Goal: Task Accomplishment & Management: Manage account settings

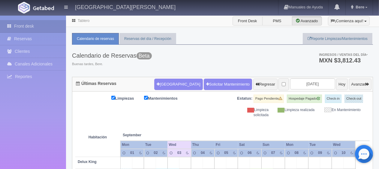
click at [195, 57] on div "Calendario de Reservas Beta Buenas tardes, Bere. Ingresos / Ventas del día * MX…" at bounding box center [222, 61] width 301 height 32
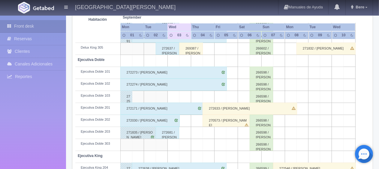
scroll to position [90, 0]
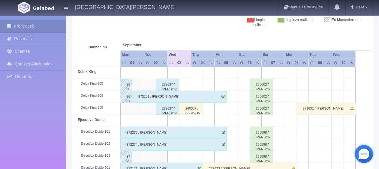
click at [189, 111] on div "269387 / [PERSON_NAME] ." at bounding box center [191, 109] width 24 height 12
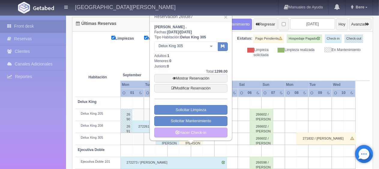
scroll to position [30, 0]
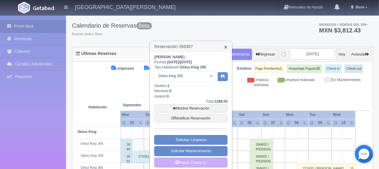
click at [225, 46] on link "×" at bounding box center [226, 47] width 4 height 6
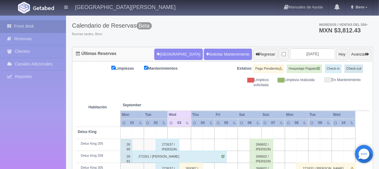
scroll to position [90, 0]
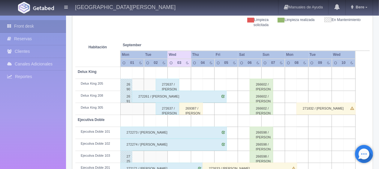
click at [187, 107] on div "269387 / salvador Falcon ." at bounding box center [191, 109] width 24 height 12
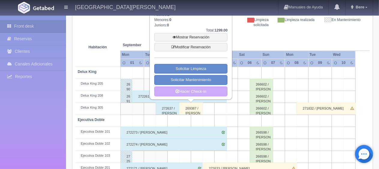
scroll to position [30, 0]
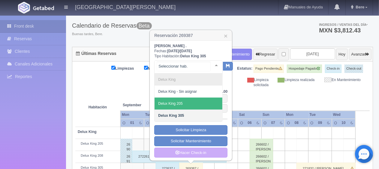
click at [184, 100] on span "Delux King 205" at bounding box center [188, 103] width 68 height 12
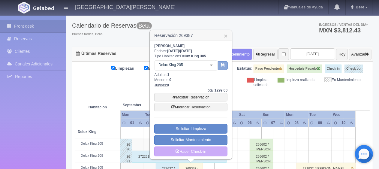
click at [220, 66] on button "button" at bounding box center [223, 65] width 10 height 9
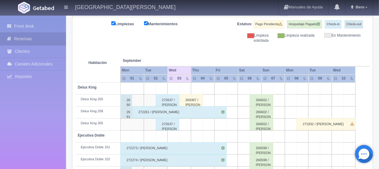
scroll to position [104, 0]
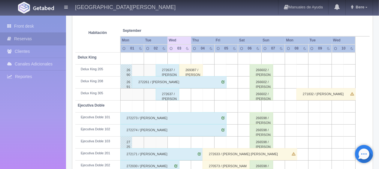
click at [165, 69] on div "272637 / [PERSON_NAME] [PERSON_NAME]" at bounding box center [168, 70] width 24 height 12
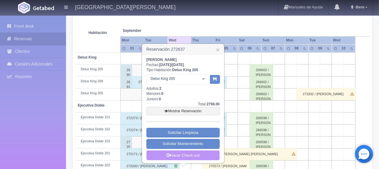
click at [189, 152] on link "Hacer Check-out" at bounding box center [182, 155] width 73 height 10
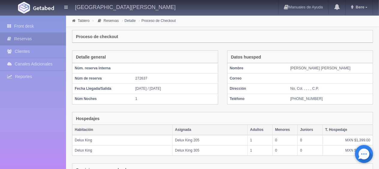
scroll to position [111, 0]
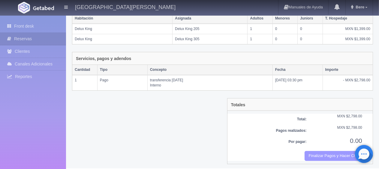
click at [320, 154] on button "Finalizar Pagos y Hacer Checkout" at bounding box center [333, 156] width 58 height 10
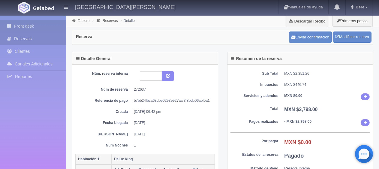
click at [30, 30] on link "Front desk" at bounding box center [33, 26] width 66 height 12
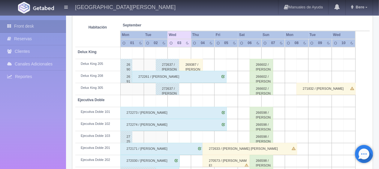
scroll to position [20, 0]
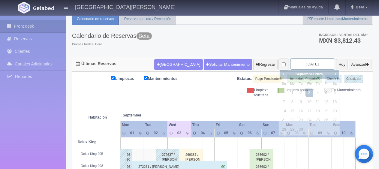
click at [301, 62] on input "[DATE]" at bounding box center [312, 63] width 45 height 11
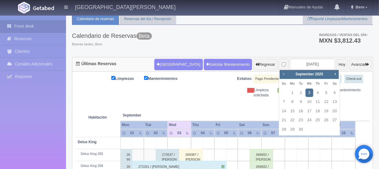
click at [283, 75] on span "Prev" at bounding box center [283, 73] width 5 height 5
click at [286, 139] on link "31" at bounding box center [284, 138] width 8 height 9
type input "[DATE]"
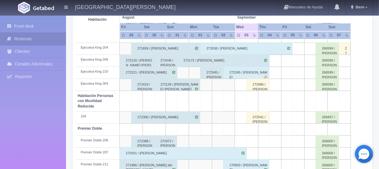
scroll to position [320, 0]
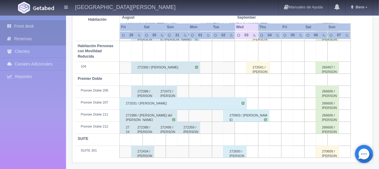
click at [31, 26] on link "Front desk" at bounding box center [33, 26] width 66 height 12
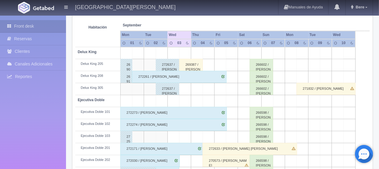
scroll to position [80, 0]
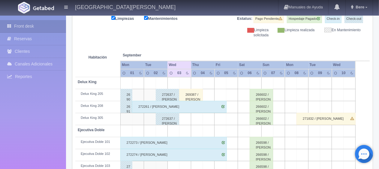
click at [170, 99] on div "272637 / David Guerrero Castellón" at bounding box center [168, 95] width 24 height 12
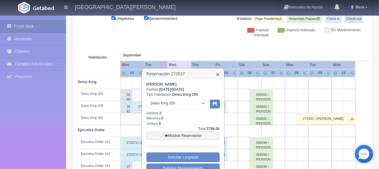
click at [219, 74] on link "×" at bounding box center [218, 74] width 4 height 6
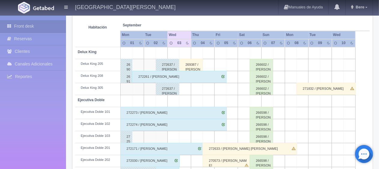
scroll to position [170, 0]
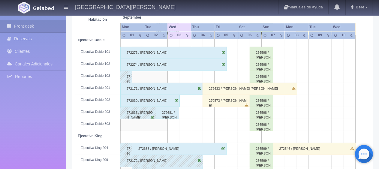
click at [163, 113] on div "272681 / [PERSON_NAME]" at bounding box center [168, 113] width 24 height 12
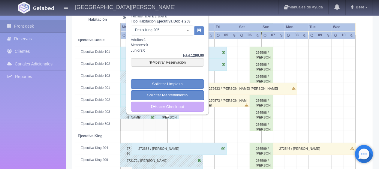
scroll to position [80, 0]
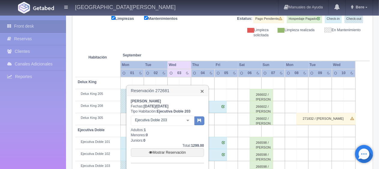
click at [203, 91] on link "×" at bounding box center [202, 91] width 4 height 6
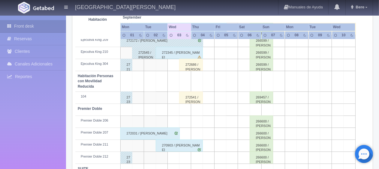
scroll to position [320, 0]
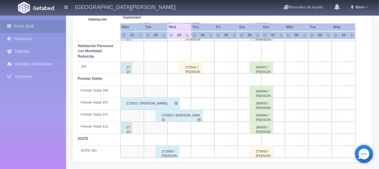
click at [170, 155] on div "272693 / [PERSON_NAME]" at bounding box center [168, 151] width 24 height 12
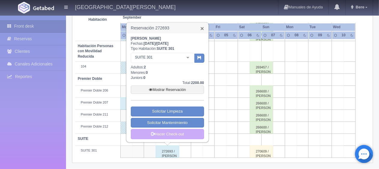
click at [201, 26] on link "×" at bounding box center [202, 28] width 4 height 6
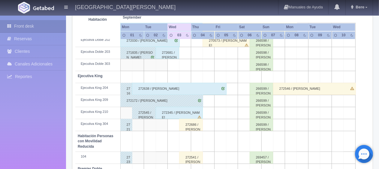
scroll to position [170, 0]
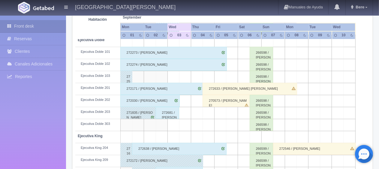
click at [163, 102] on div "272030 / [PERSON_NAME]" at bounding box center [149, 101] width 59 height 12
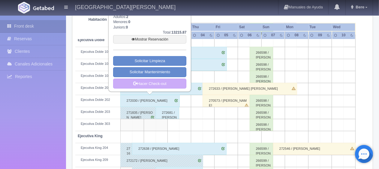
scroll to position [110, 0]
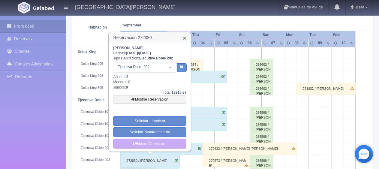
click at [184, 39] on link "×" at bounding box center [185, 38] width 4 height 6
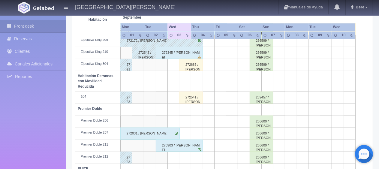
scroll to position [320, 0]
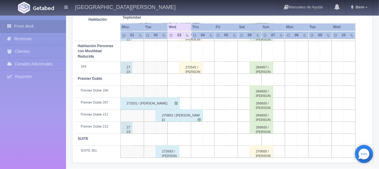
click at [151, 103] on div "272031 / [PERSON_NAME]" at bounding box center [149, 103] width 59 height 12
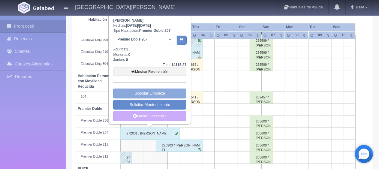
scroll to position [260, 0]
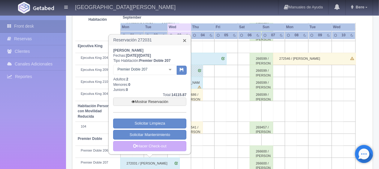
click at [183, 40] on link "×" at bounding box center [185, 40] width 4 height 6
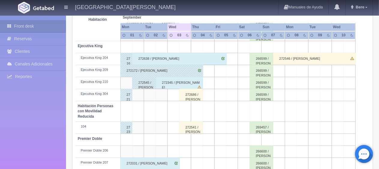
click at [170, 70] on div "272172 / Patricia Beltran" at bounding box center [161, 71] width 83 height 12
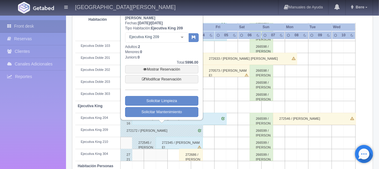
scroll to position [170, 0]
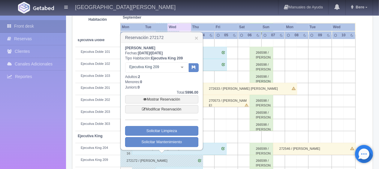
click at [193, 36] on h3 "Reservación 272172 ×" at bounding box center [162, 37] width 82 height 10
click at [195, 39] on link "×" at bounding box center [197, 38] width 4 height 6
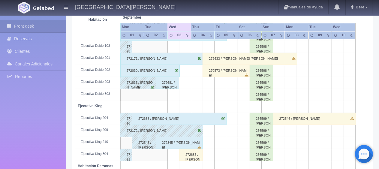
scroll to position [230, 0]
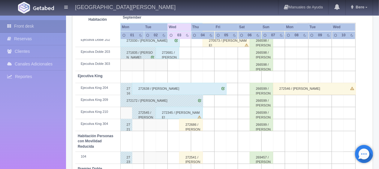
click at [169, 99] on div "272172 / [PERSON_NAME]" at bounding box center [161, 101] width 83 height 12
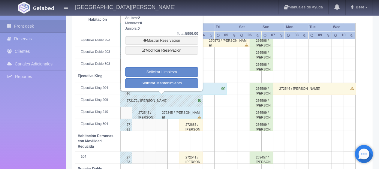
scroll to position [170, 0]
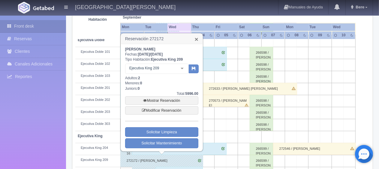
click at [197, 40] on link "×" at bounding box center [197, 39] width 4 height 6
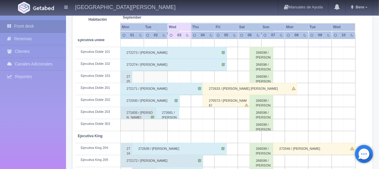
click at [226, 87] on div "272633 / [PERSON_NAME] [PERSON_NAME]" at bounding box center [249, 89] width 94 height 12
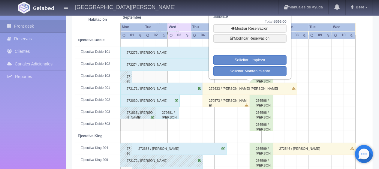
click at [254, 29] on link "Mostrar Reservación" at bounding box center [249, 28] width 73 height 8
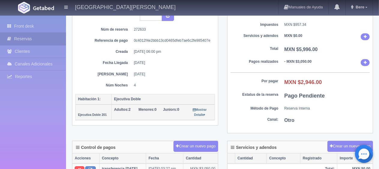
scroll to position [247, 0]
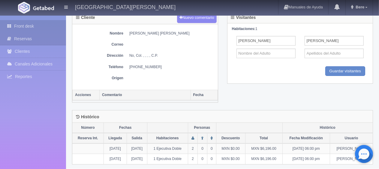
click at [29, 23] on link "Front desk" at bounding box center [33, 26] width 66 height 12
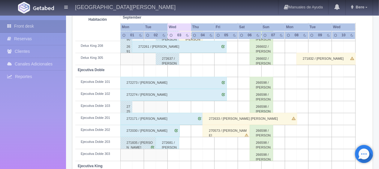
scroll to position [170, 0]
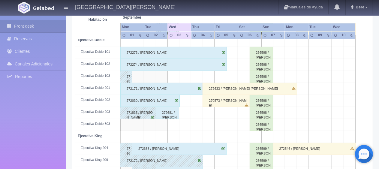
click at [224, 100] on div "270573 / Adriana Moreno" at bounding box center [225, 101] width 47 height 12
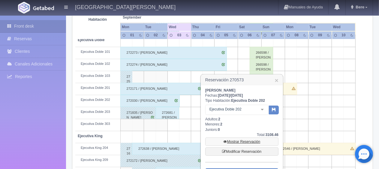
click at [238, 138] on link "Mostrar Reservación" at bounding box center [241, 141] width 73 height 8
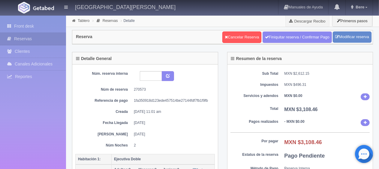
scroll to position [120, 0]
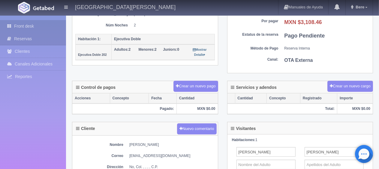
click at [48, 23] on link "Front desk" at bounding box center [33, 26] width 66 height 12
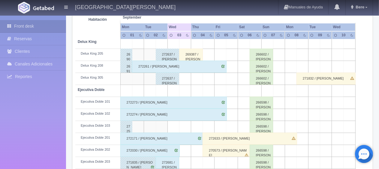
scroll to position [150, 0]
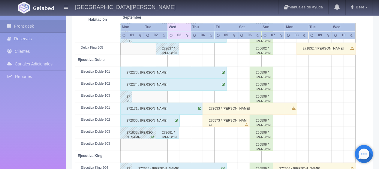
click at [219, 109] on div "272633 / [PERSON_NAME]" at bounding box center [249, 109] width 94 height 12
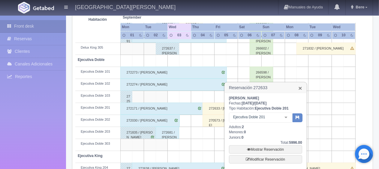
click at [301, 86] on link "×" at bounding box center [300, 88] width 4 height 6
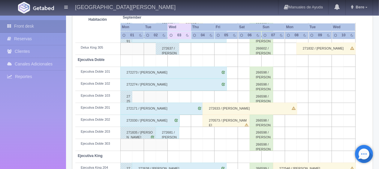
click at [221, 119] on div "270573 / [PERSON_NAME]" at bounding box center [225, 121] width 47 height 12
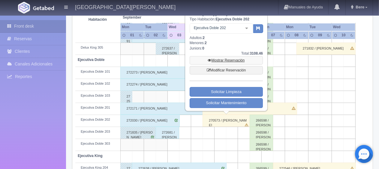
scroll to position [90, 0]
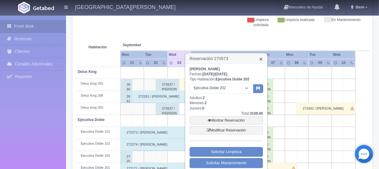
click at [261, 59] on link "×" at bounding box center [261, 59] width 4 height 6
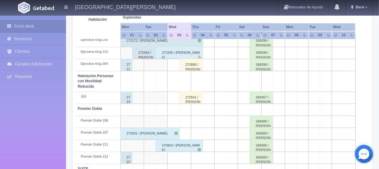
scroll to position [260, 0]
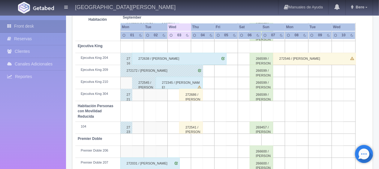
click at [155, 69] on div "272172 / Patricia Beltran" at bounding box center [161, 71] width 83 height 12
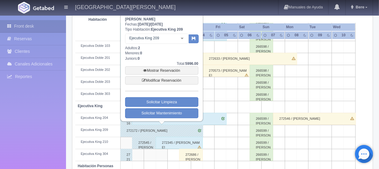
scroll to position [170, 0]
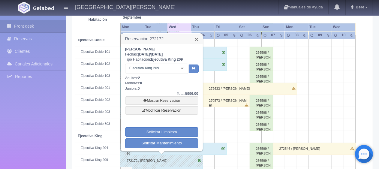
click at [195, 37] on link "×" at bounding box center [197, 39] width 4 height 6
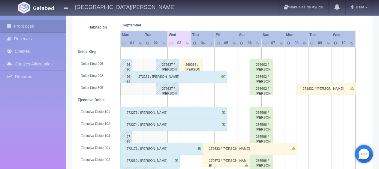
scroll to position [140, 0]
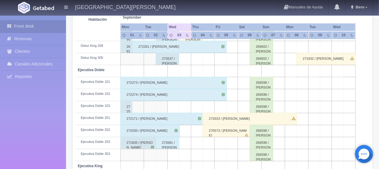
click at [148, 119] on div "272171 / [PERSON_NAME]" at bounding box center [161, 119] width 83 height 12
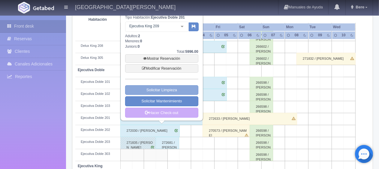
scroll to position [110, 0]
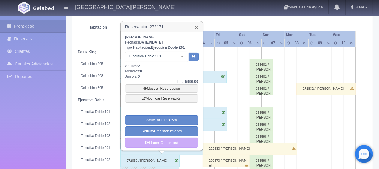
click at [195, 26] on link "×" at bounding box center [197, 27] width 4 height 6
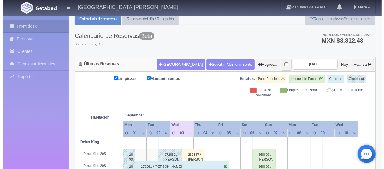
scroll to position [0, 0]
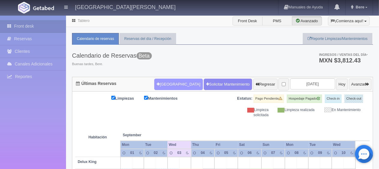
click at [163, 81] on button "[GEOGRAPHIC_DATA]" at bounding box center [178, 84] width 48 height 11
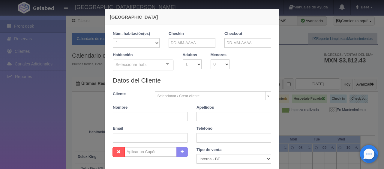
checkbox input "false"
click at [170, 45] on input "text" at bounding box center [192, 43] width 47 height 10
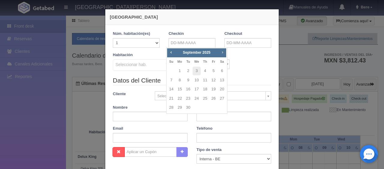
click at [222, 53] on span "Next" at bounding box center [222, 52] width 5 height 5
click at [203, 107] on link "30" at bounding box center [205, 107] width 8 height 9
type input "30-10-2025"
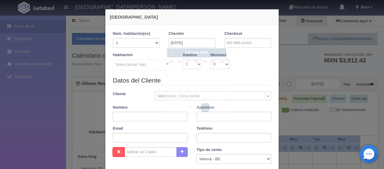
checkbox input "false"
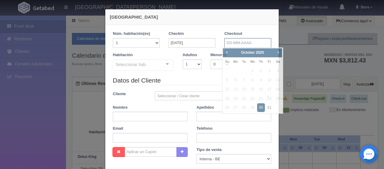
click at [224, 44] on input "text" at bounding box center [247, 43] width 47 height 10
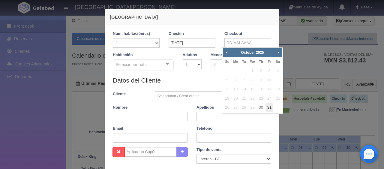
click at [272, 107] on link "31" at bounding box center [269, 107] width 8 height 9
type input "31-10-2025"
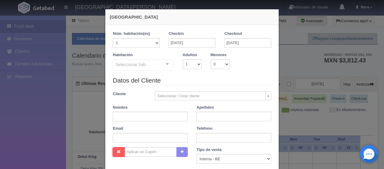
checkbox input "false"
click at [179, 114] on input "text" at bounding box center [150, 117] width 75 height 10
paste input "Elizabeth Mercado"
drag, startPoint x: 129, startPoint y: 115, endPoint x: 156, endPoint y: 117, distance: 26.8
click at [156, 117] on input "Elizabeth Mercado" at bounding box center [150, 117] width 75 height 10
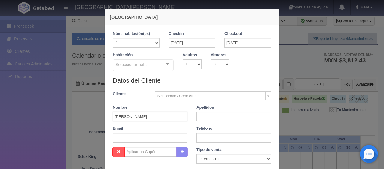
type input "Elizabeth Mercado"
click at [218, 114] on input "text" at bounding box center [233, 117] width 75 height 10
paste input "Mercado"
type input "Mercado"
click at [170, 116] on input "Elizabeth Mercado" at bounding box center [150, 117] width 75 height 10
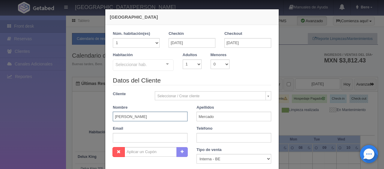
click at [170, 116] on input "Elizabeth Mercado" at bounding box center [150, 117] width 75 height 10
type input "Elizabeth"
click at [197, 63] on select "1 2 3 4 5 6 7 8 9 10" at bounding box center [192, 64] width 19 height 10
select select "2"
click at [183, 59] on select "1 2 3 4 5 6 7 8 9 10" at bounding box center [192, 64] width 19 height 10
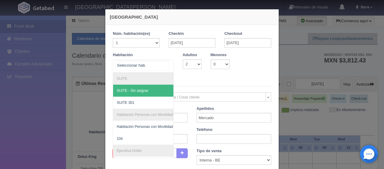
click at [158, 61] on div at bounding box center [143, 65] width 61 height 13
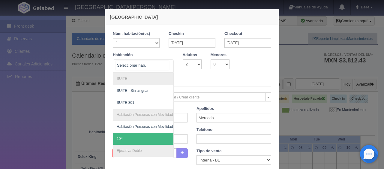
click at [133, 136] on span "104" at bounding box center [163, 139] width 101 height 12
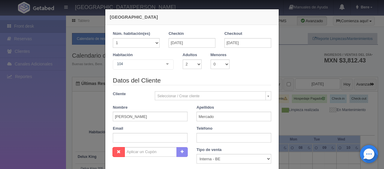
checkbox input "false"
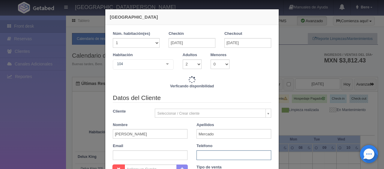
click at [211, 151] on input "text" at bounding box center [233, 155] width 75 height 10
type input "1549.00"
checkbox input "false"
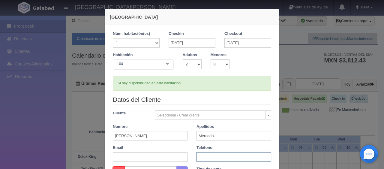
paste input "1 4242076997"
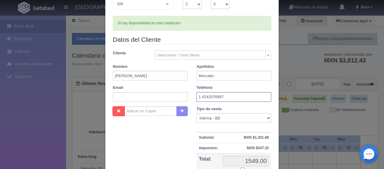
type input "1 4242076997"
click at [222, 115] on select "Correo Electronico Interna - BE Llamada OTA Externa Otro WALK IN" at bounding box center [233, 118] width 75 height 10
select select "extota"
click at [196, 113] on select "Correo Electronico Interna - BE Llamada OTA Externa Otro WALK IN" at bounding box center [233, 118] width 75 height 10
click at [148, 95] on input "text" at bounding box center [150, 97] width 75 height 10
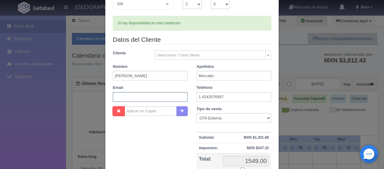
paste input "7ufdy8ehuf@m.expediapartnercentral.com"
type input "7ufdy8ehuf@m.expediapartnercentral.com"
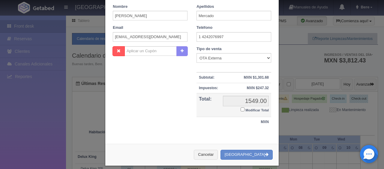
click at [242, 109] on label "Modificar Total" at bounding box center [255, 109] width 28 height 7
click at [242, 109] on input "Modificar Total" at bounding box center [243, 109] width 4 height 4
checkbox input "true"
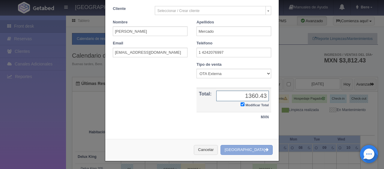
type input "1360.43"
click at [242, 150] on button "[GEOGRAPHIC_DATA]" at bounding box center [246, 150] width 52 height 10
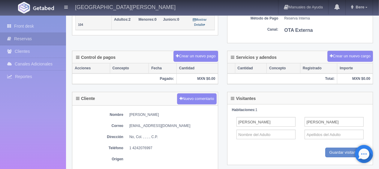
scroll to position [180, 0]
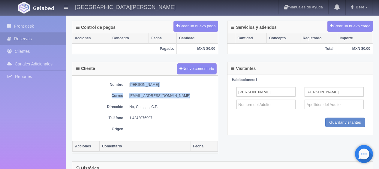
drag, startPoint x: 136, startPoint y: 82, endPoint x: 138, endPoint y: 89, distance: 8.2
click at [180, 87] on div "Nombre [PERSON_NAME] Correo [EMAIL_ADDRESS][DOMAIN_NAME] Dirección No, Col. , ,…" at bounding box center [144, 108] width 145 height 65
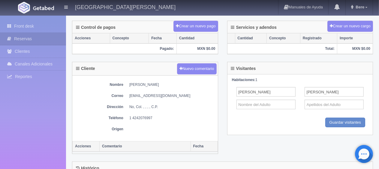
click at [126, 85] on dl "Nombre [PERSON_NAME]" at bounding box center [144, 84] width 139 height 5
drag, startPoint x: 126, startPoint y: 85, endPoint x: 184, endPoint y: 84, distance: 57.3
click at [184, 84] on dl "Nombre [PERSON_NAME]" at bounding box center [144, 84] width 139 height 5
copy div "[PERSON_NAME]"
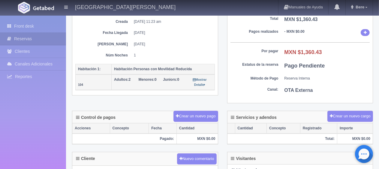
scroll to position [210, 0]
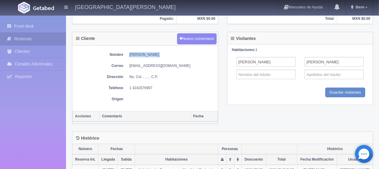
drag, startPoint x: 127, startPoint y: 87, endPoint x: 164, endPoint y: 82, distance: 37.2
click at [164, 82] on div "Nombre [PERSON_NAME] Correo [EMAIL_ADDRESS][DOMAIN_NAME] Dirección No, Col. , ,…" at bounding box center [144, 78] width 145 height 65
copy dd "1 4242076997"
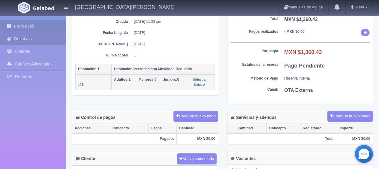
click at [22, 28] on link "Front desk" at bounding box center [33, 26] width 66 height 12
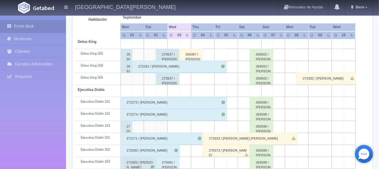
scroll to position [150, 0]
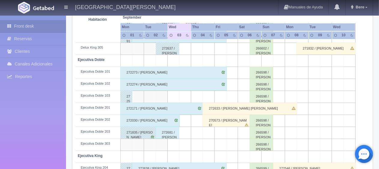
click at [146, 120] on div "272030 / [PERSON_NAME]" at bounding box center [149, 121] width 59 height 12
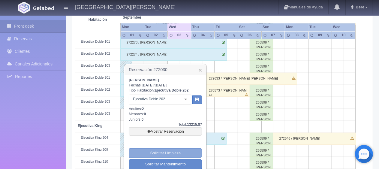
scroll to position [240, 0]
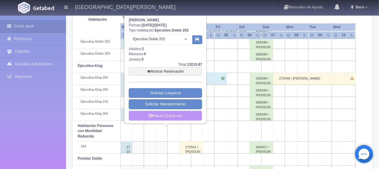
click at [178, 117] on link "Hacer Check-out" at bounding box center [165, 116] width 73 height 10
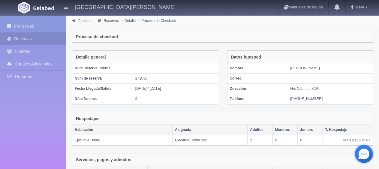
scroll to position [101, 0]
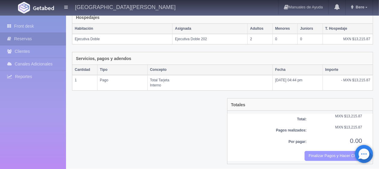
click at [316, 153] on button "Finalizar Pagos y Hacer Checkout" at bounding box center [333, 156] width 58 height 10
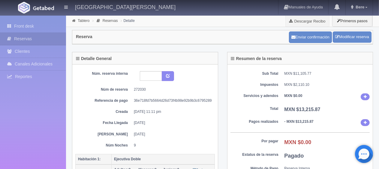
click at [312, 15] on header "[GEOGRAPHIC_DATA][PERSON_NAME] Manuales de Ayuda Actualizaciones recientes Bere…" at bounding box center [189, 8] width 379 height 16
click at [312, 18] on link "Descargar Recibo" at bounding box center [307, 21] width 43 height 12
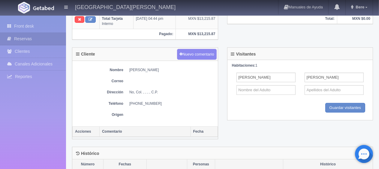
scroll to position [150, 0]
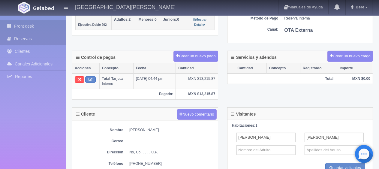
click at [29, 24] on link "Front desk" at bounding box center [33, 26] width 66 height 12
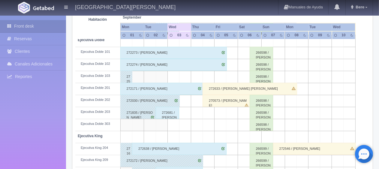
scroll to position [140, 0]
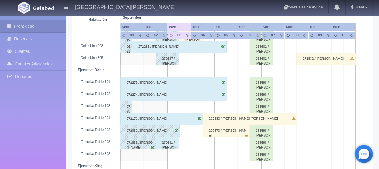
click at [156, 131] on div "272030 / [PERSON_NAME]" at bounding box center [149, 131] width 59 height 12
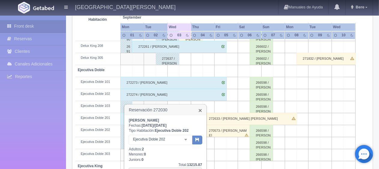
click at [201, 110] on link "×" at bounding box center [200, 110] width 4 height 6
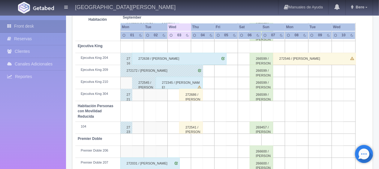
scroll to position [320, 0]
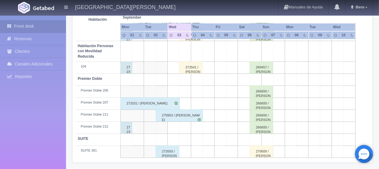
click at [160, 104] on div "272031 / [PERSON_NAME]" at bounding box center [149, 103] width 59 height 12
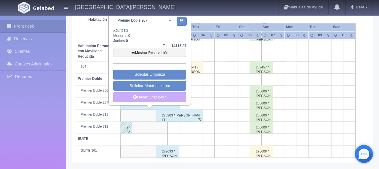
scroll to position [260, 0]
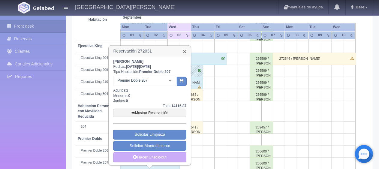
click at [186, 51] on link "×" at bounding box center [185, 51] width 4 height 6
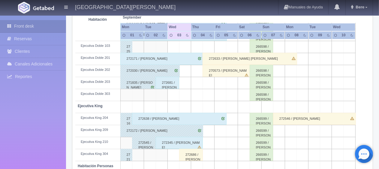
scroll to position [20, 0]
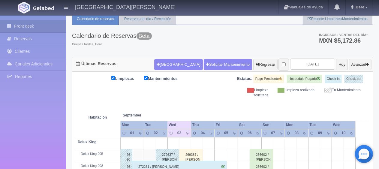
click at [194, 97] on div "Limpiezas Mantenimientos Estatus: Pago Pendiente Hospedaje Pagado Check-in Chec…" at bounding box center [222, 86] width 294 height 23
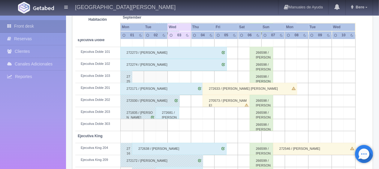
scroll to position [260, 0]
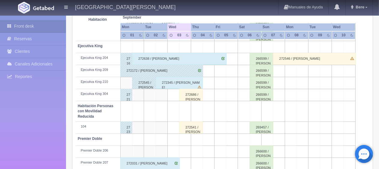
click at [177, 82] on div "272345 / [PERSON_NAME]" at bounding box center [179, 83] width 47 height 12
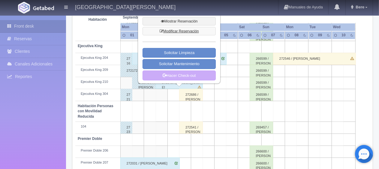
click at [175, 28] on link "Modificar Reservación" at bounding box center [178, 31] width 73 height 8
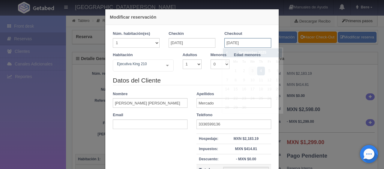
click at [230, 44] on input "[DATE]" at bounding box center [247, 43] width 47 height 10
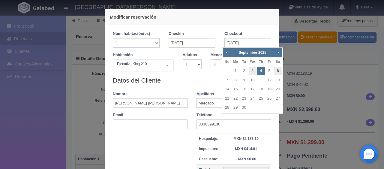
click at [275, 70] on link "6" at bounding box center [278, 71] width 8 height 9
type input "[DATE]"
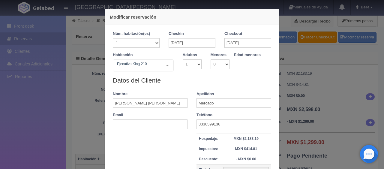
checkbox input "false"
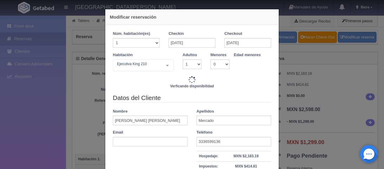
type input "5196.00"
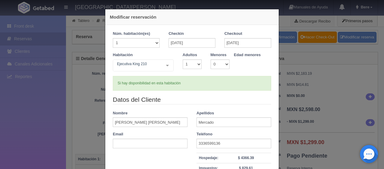
click at [226, 135] on div "Teléfono 3336599136" at bounding box center [234, 139] width 84 height 17
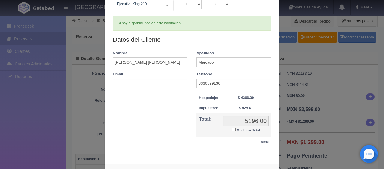
scroll to position [85, 0]
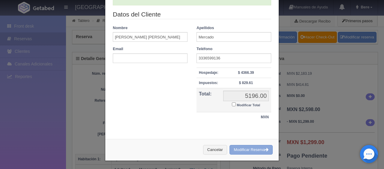
click at [255, 148] on button "Modificar Reserva" at bounding box center [250, 150] width 43 height 10
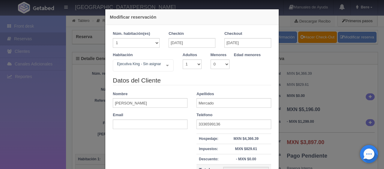
drag, startPoint x: 32, startPoint y: 143, endPoint x: 55, endPoint y: 133, distance: 25.0
click at [32, 143] on div "Modificar reservación Núm. habitación(es) 1 2 3 4 5 6 7 8 9 10 11 12 13 14 15 1…" at bounding box center [192, 84] width 384 height 169
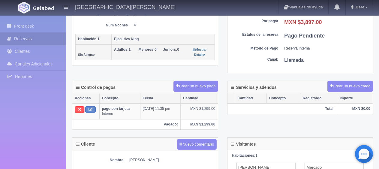
scroll to position [30, 0]
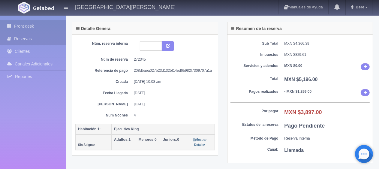
click at [29, 25] on link "Front desk" at bounding box center [33, 26] width 66 height 12
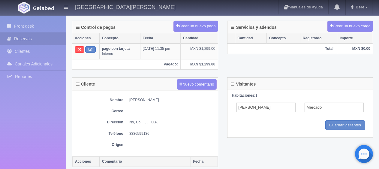
scroll to position [120, 0]
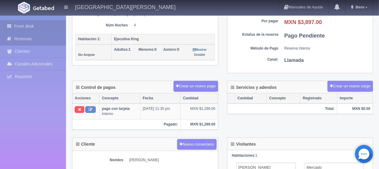
click at [29, 22] on link "Front desk" at bounding box center [33, 26] width 66 height 12
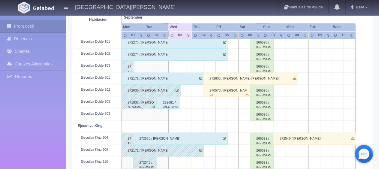
scroll to position [240, 0]
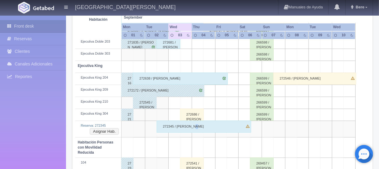
click at [191, 127] on div "272345 / [PERSON_NAME]" at bounding box center [204, 127] width 94 height 12
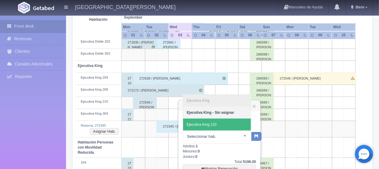
click at [218, 128] on span "Ejecutiva King 210" at bounding box center [217, 124] width 68 height 12
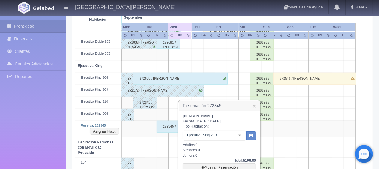
click at [257, 136] on div "Karla Fabiola Mercado Fechas: 2025-09-02 / 2025-09-06 Tipo Habitación: Ejecutiv…" at bounding box center [219, 154] width 82 height 86
click at [256, 136] on div "Karla Fabiola Mercado Fechas: 2025-09-02 / 2025-09-06 Tipo Habitación: Ejecutiv…" at bounding box center [219, 154] width 82 height 86
click at [254, 137] on button "button" at bounding box center [251, 135] width 10 height 9
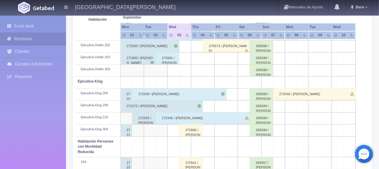
scroll to position [104, 0]
